Goal: Find specific page/section: Find specific page/section

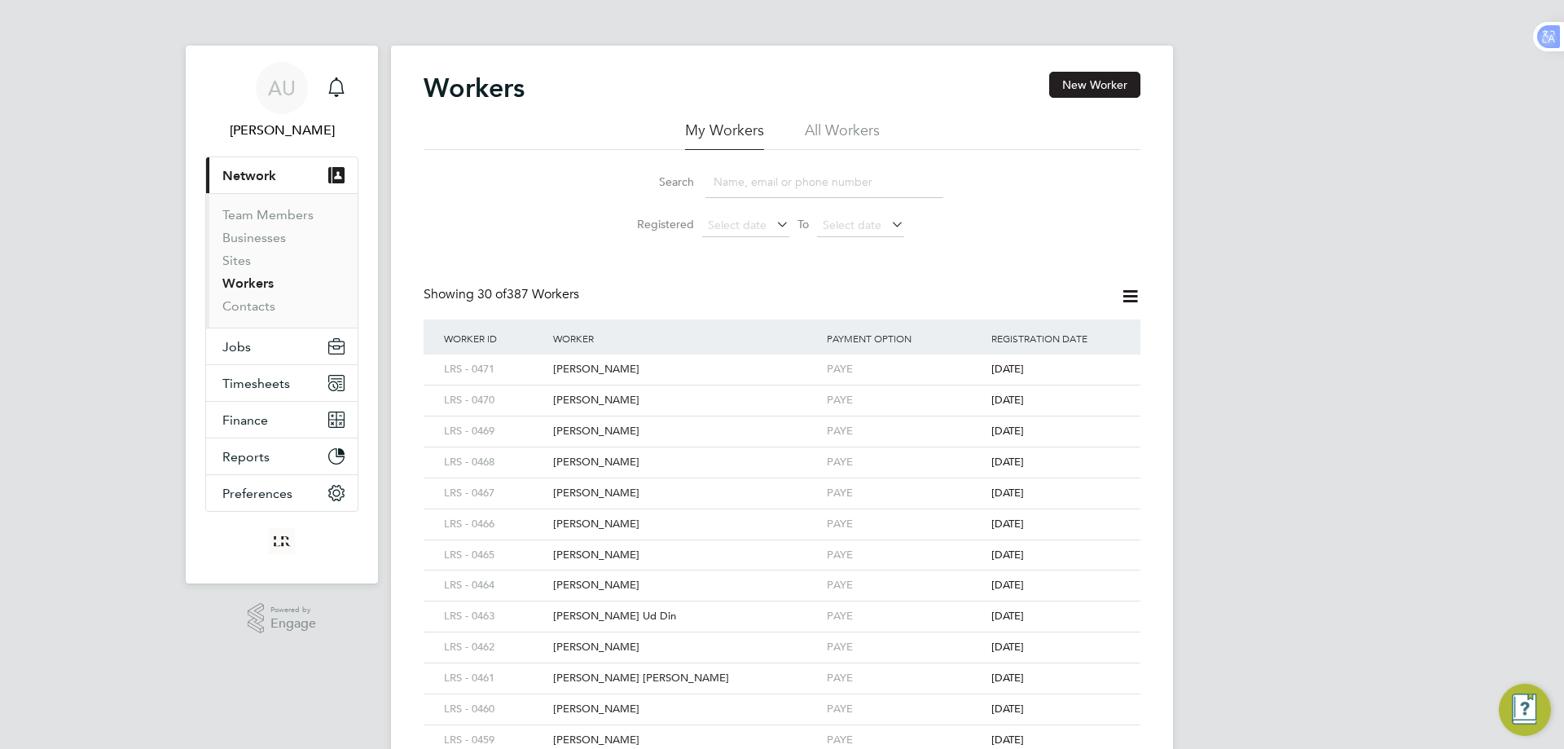
click at [797, 172] on input at bounding box center [824, 182] width 238 height 32
type input "ramzan"
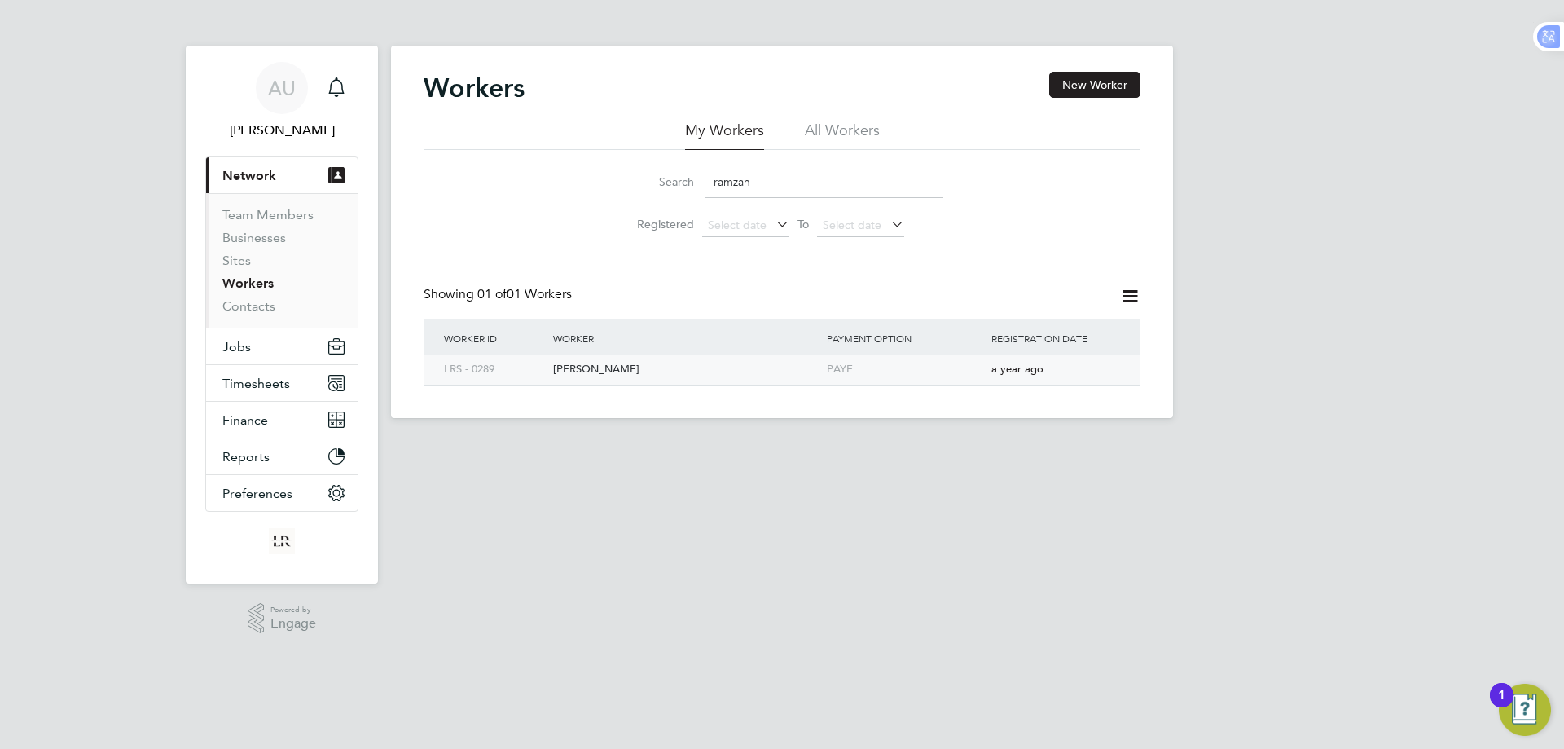
click at [606, 363] on div "[PERSON_NAME]" at bounding box center [686, 369] width 274 height 30
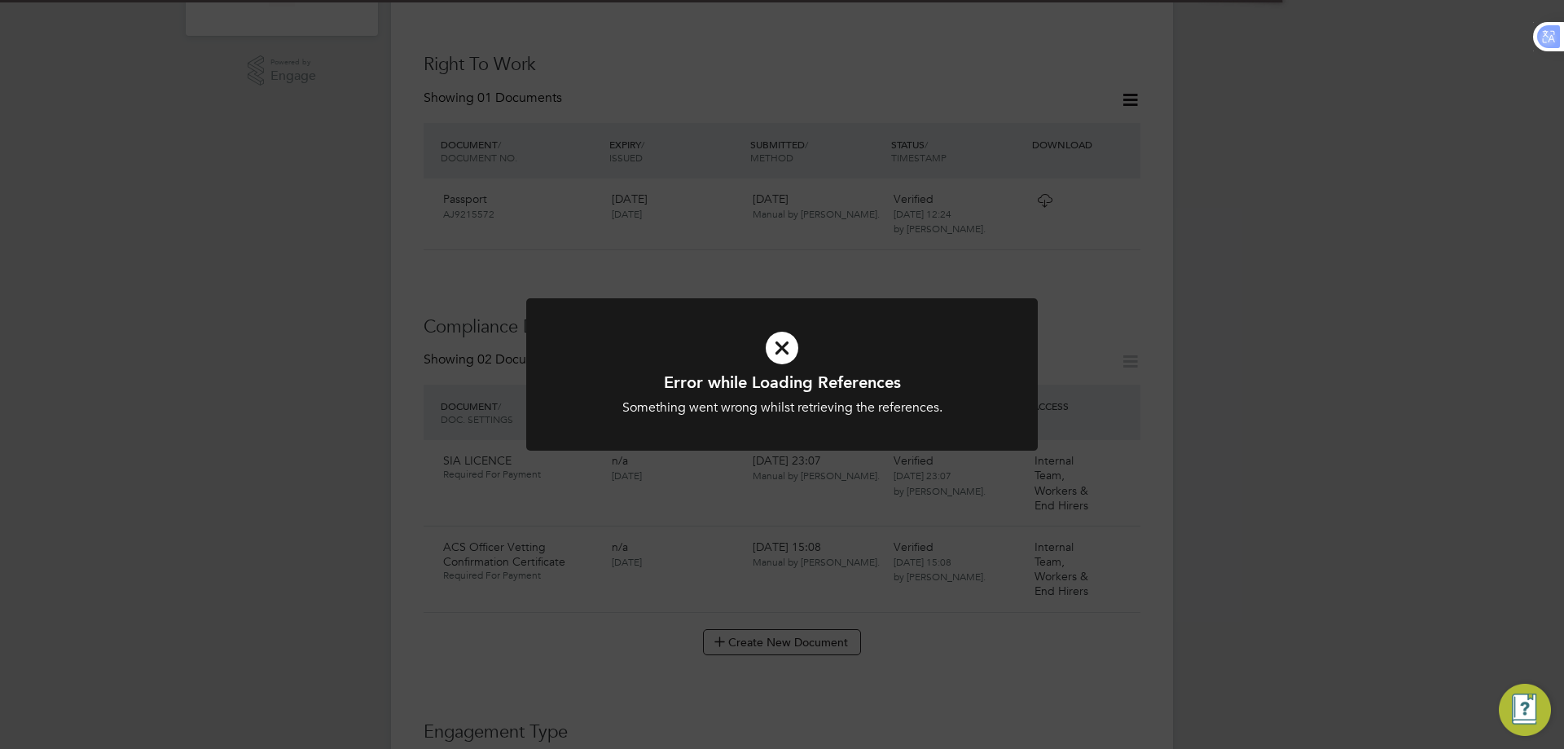
scroll to position [570, 0]
click at [1403, 400] on div "Error while Loading References Something went wrong whilst retrieving the refer…" at bounding box center [782, 374] width 1564 height 749
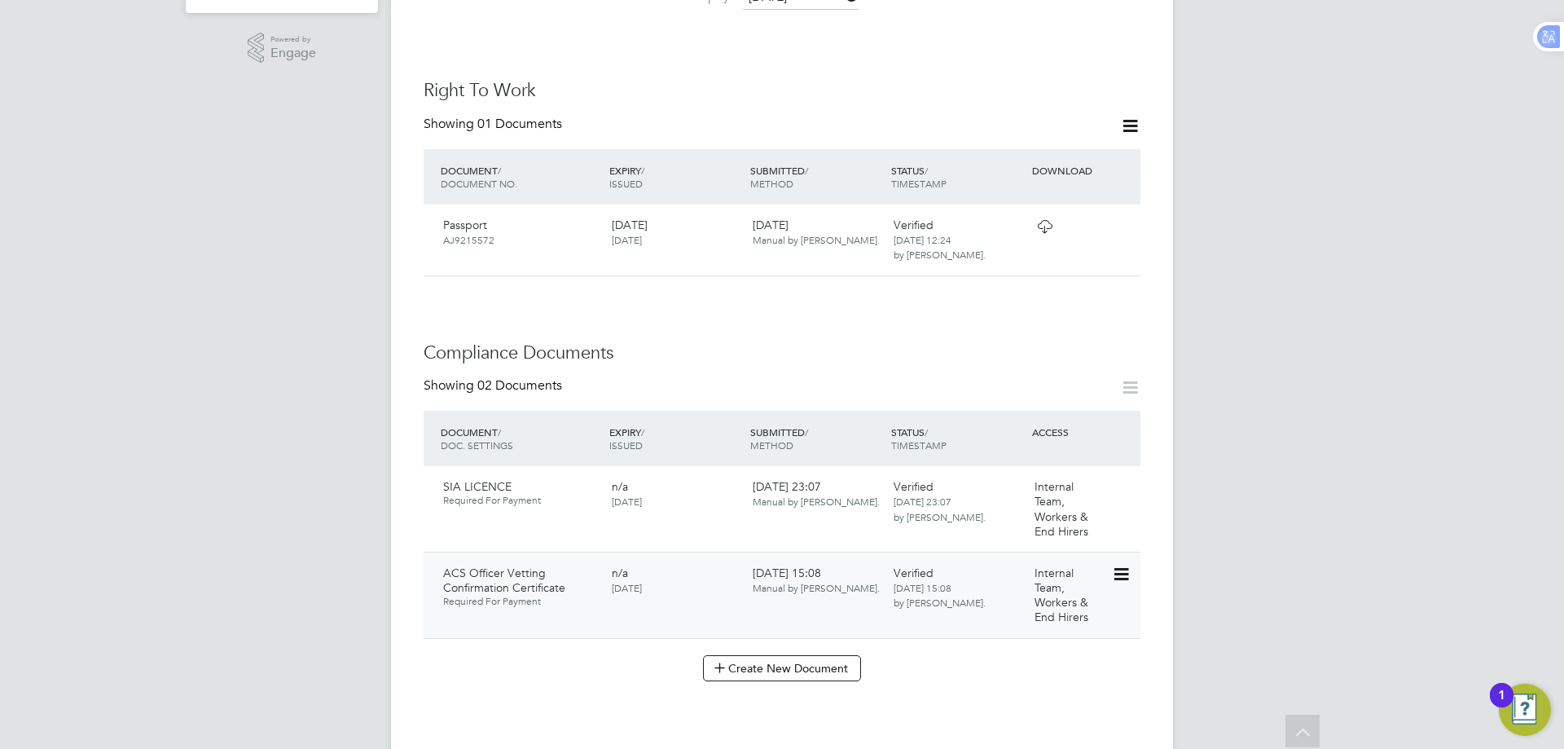
click at [1123, 565] on icon at bounding box center [1120, 575] width 16 height 20
click at [1052, 622] on li "Download Document" at bounding box center [1063, 619] width 130 height 23
